Goal: Task Accomplishment & Management: Manage account settings

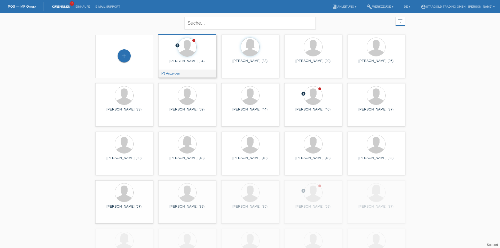
click at [197, 56] on div at bounding box center [186, 48] width 49 height 20
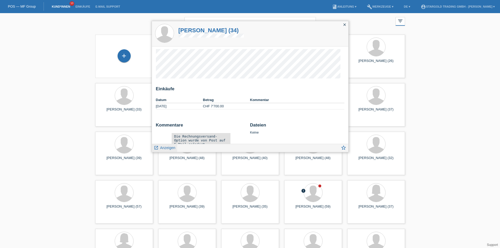
click at [163, 147] on span "Anzeigen" at bounding box center [167, 148] width 15 height 4
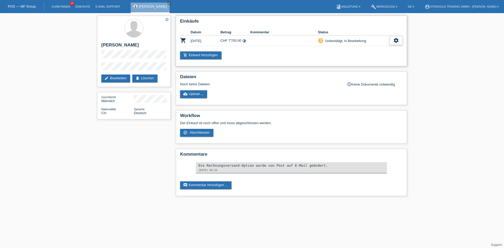
click at [397, 43] on icon "settings" at bounding box center [396, 41] width 6 height 6
click at [348, 73] on span "Kunde ist vom Kauf zurückgetreten..." at bounding box center [371, 72] width 57 height 6
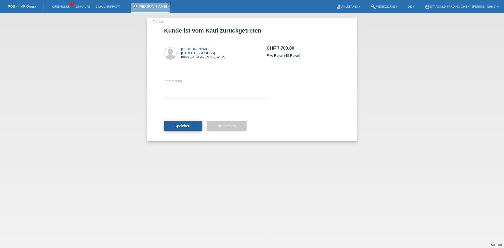
click at [191, 126] on span "Speichern" at bounding box center [182, 126] width 17 height 4
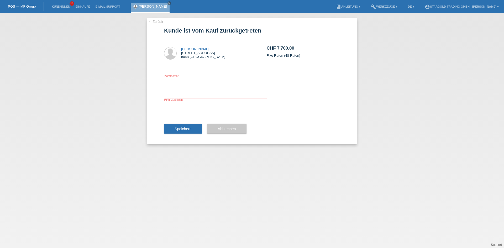
click at [187, 97] on textarea at bounding box center [215, 88] width 103 height 20
type textarea "ein andre Uhr"
click at [186, 129] on span "Speichern" at bounding box center [182, 129] width 17 height 4
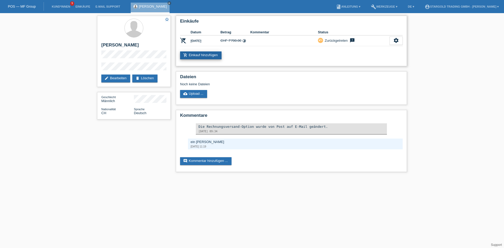
click at [208, 56] on link "add_shopping_cart Einkauf hinzufügen" at bounding box center [200, 55] width 41 height 8
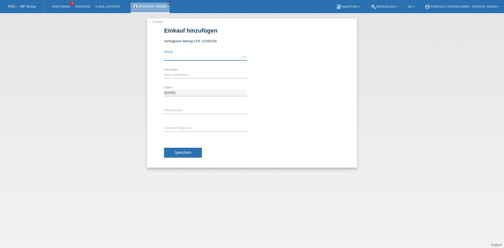
click at [192, 57] on input "text" at bounding box center [205, 57] width 83 height 7
